Goal: Find specific page/section: Find specific page/section

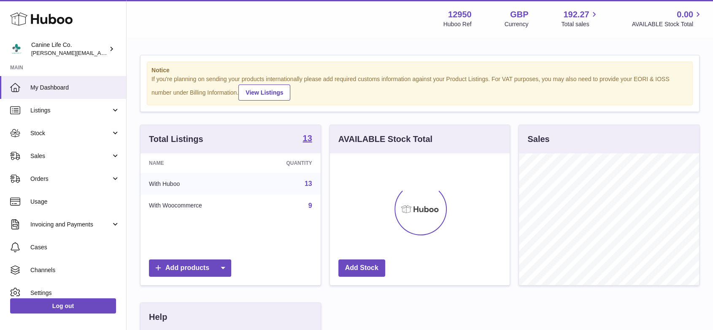
scroll to position [132, 182]
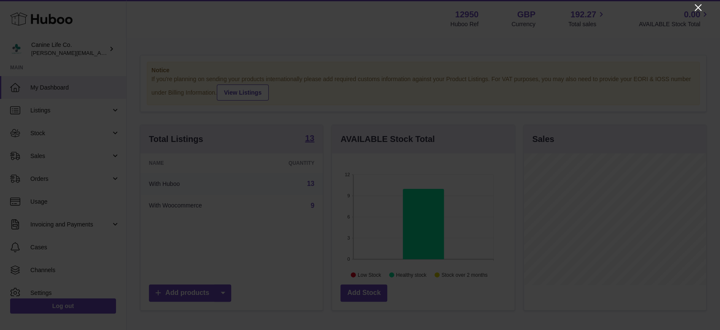
click at [697, 8] on icon "Close" at bounding box center [698, 8] width 10 height 10
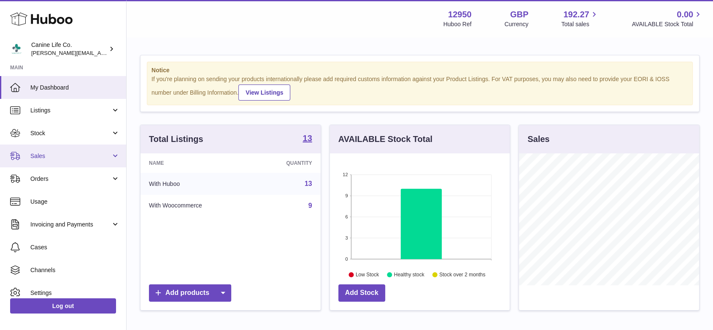
click at [66, 159] on span "Sales" at bounding box center [70, 156] width 81 height 8
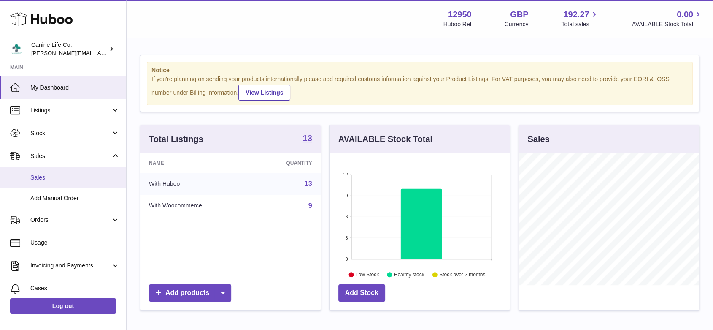
click at [63, 181] on link "Sales" at bounding box center [63, 177] width 126 height 21
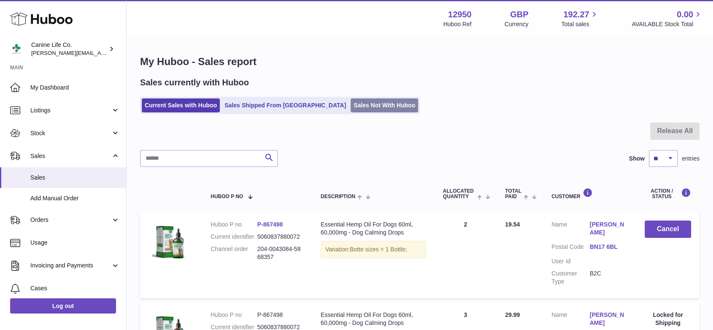
click at [351, 107] on link "Sales Not With Huboo" at bounding box center [385, 105] width 68 height 14
